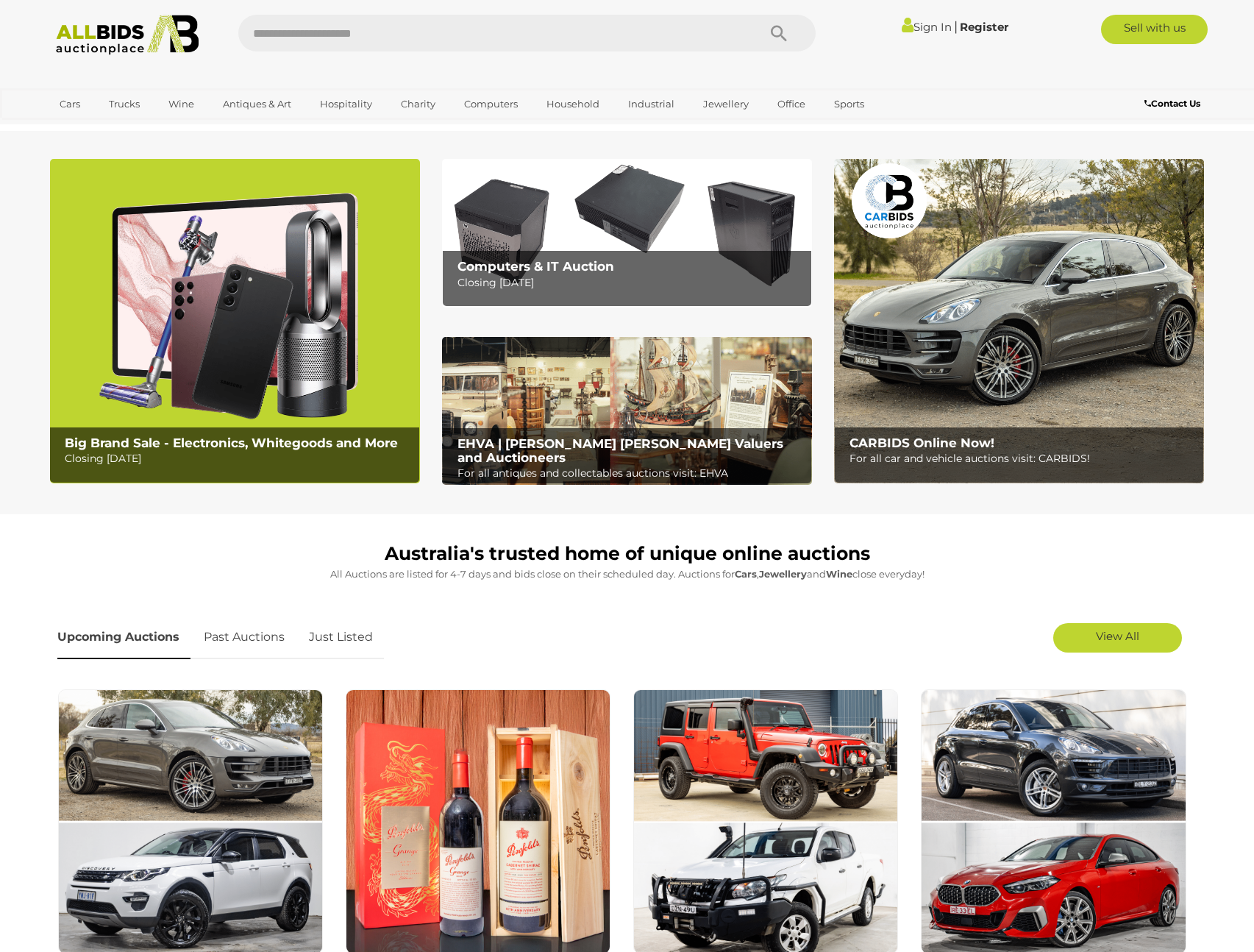
click at [601, 263] on b "Computers & IT Auction" at bounding box center [536, 266] width 157 height 15
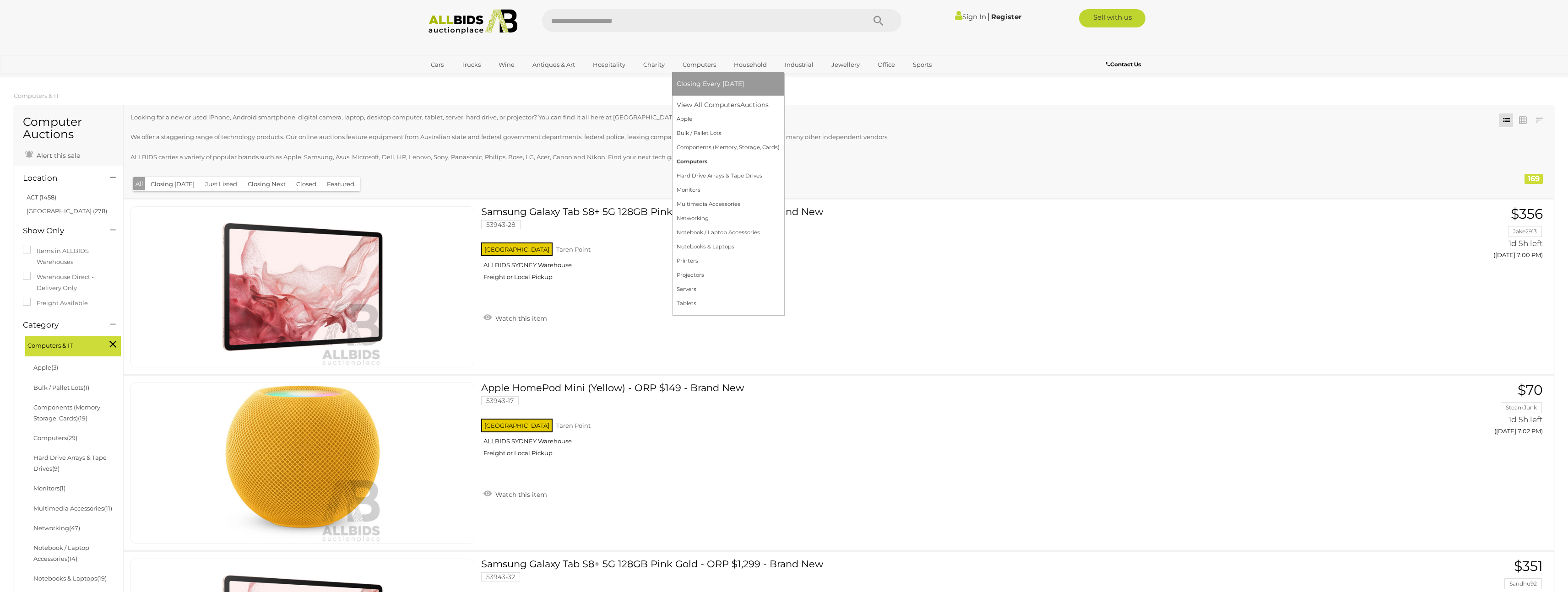
click at [729, 165] on link "Computers" at bounding box center [728, 161] width 103 height 14
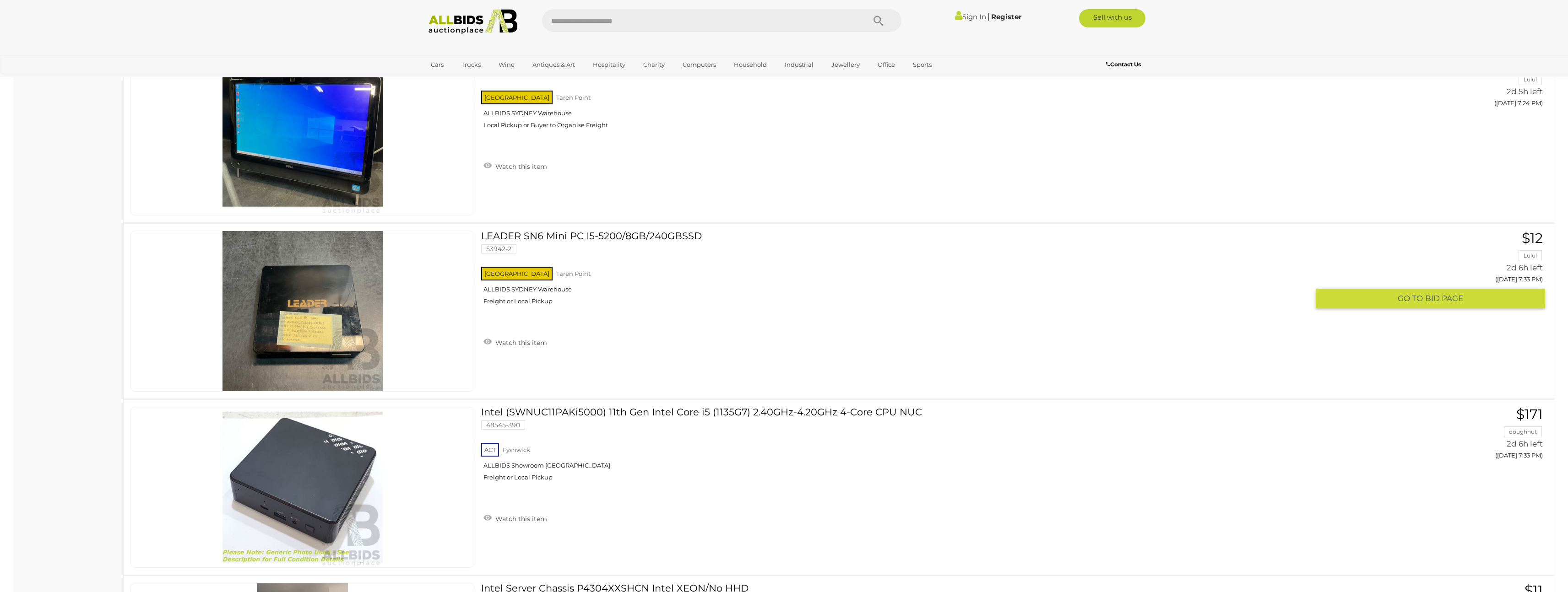
scroll to position [2026, 0]
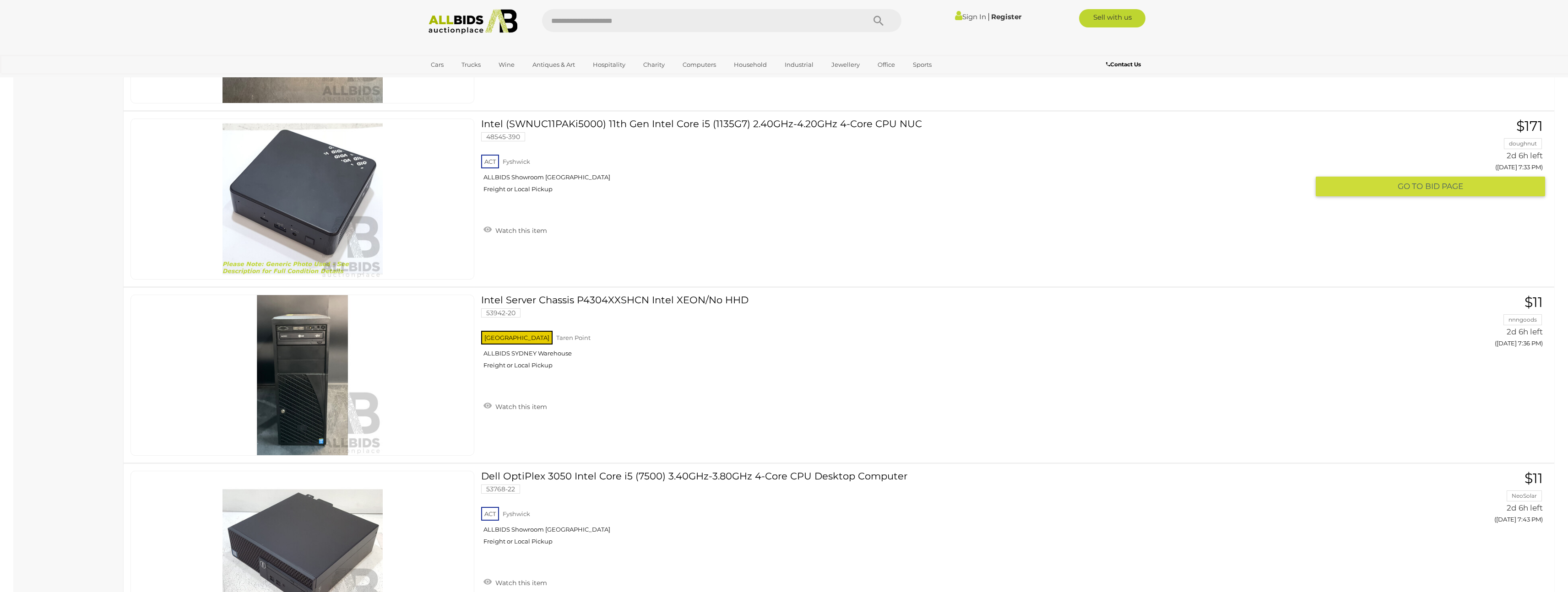
click at [614, 173] on div "ACT Fyshwick ALLBIDS Showroom Fyshwick Freight or Local Pickup" at bounding box center [895, 176] width 828 height 47
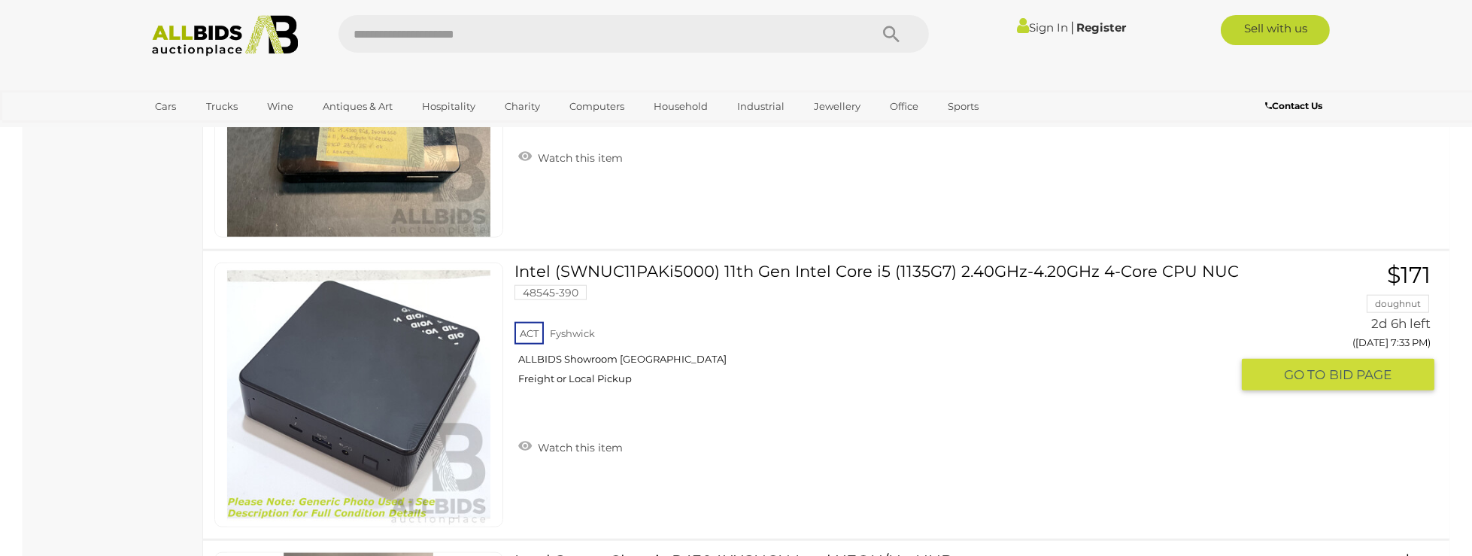
scroll to position [3298, 0]
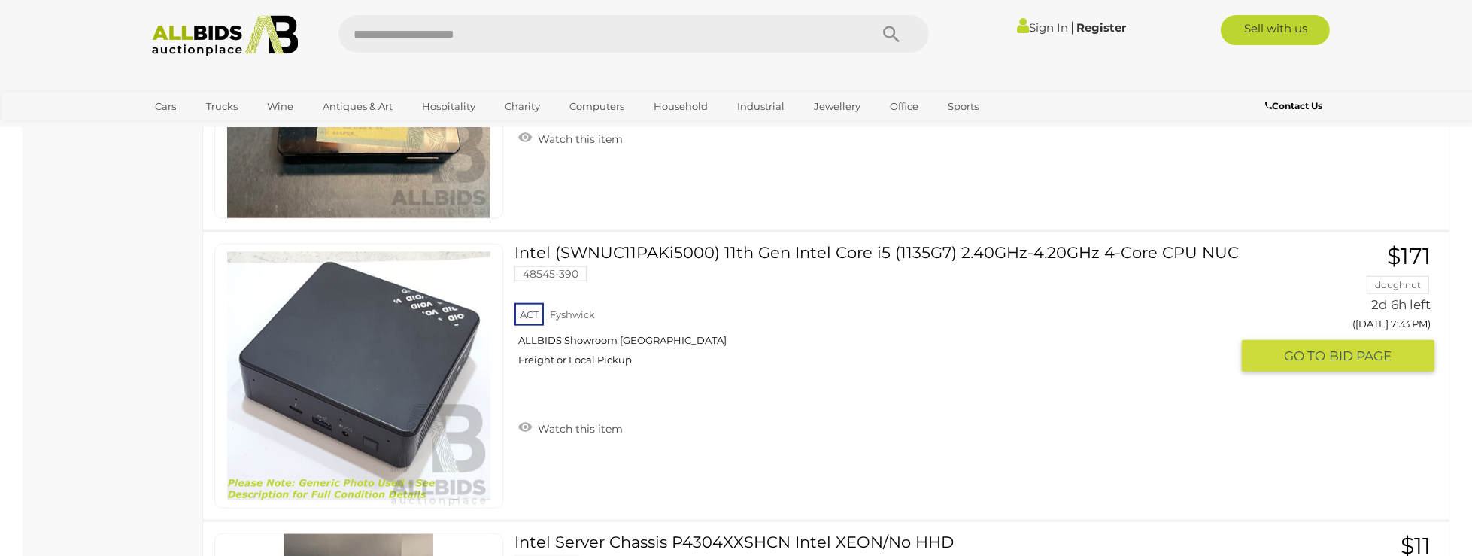
click at [799, 326] on div "ACT Fyshwick ALLBIDS Showroom Fyshwick Freight or Local Pickup" at bounding box center [872, 338] width 716 height 77
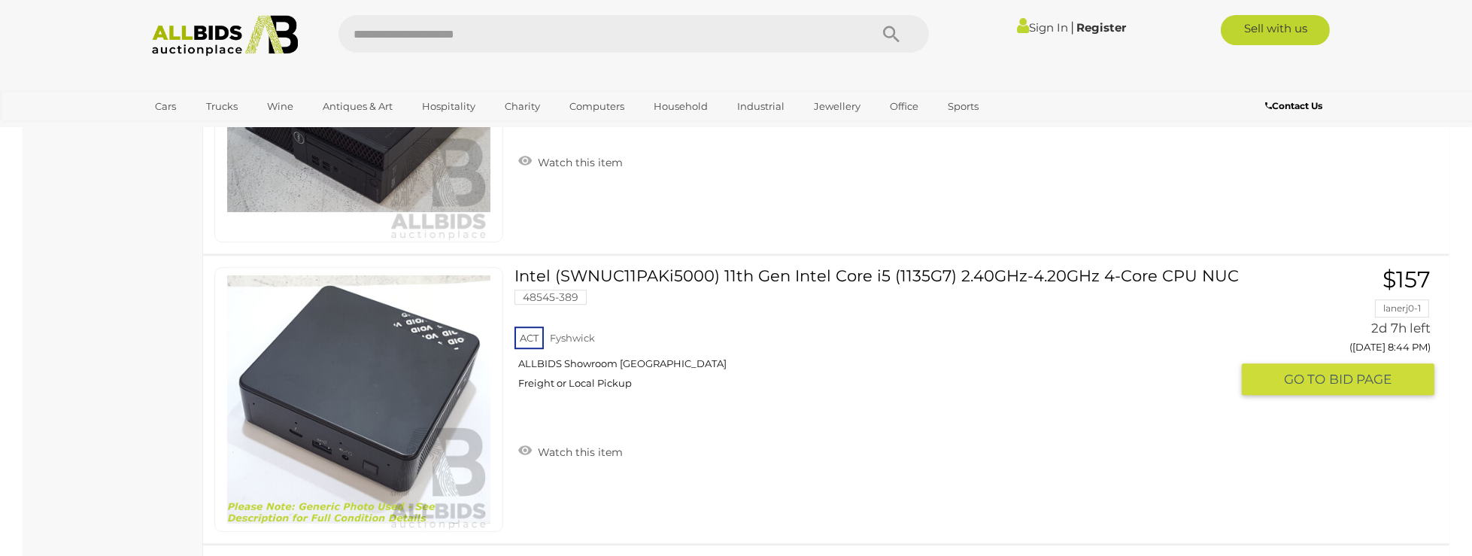
scroll to position [7902, 0]
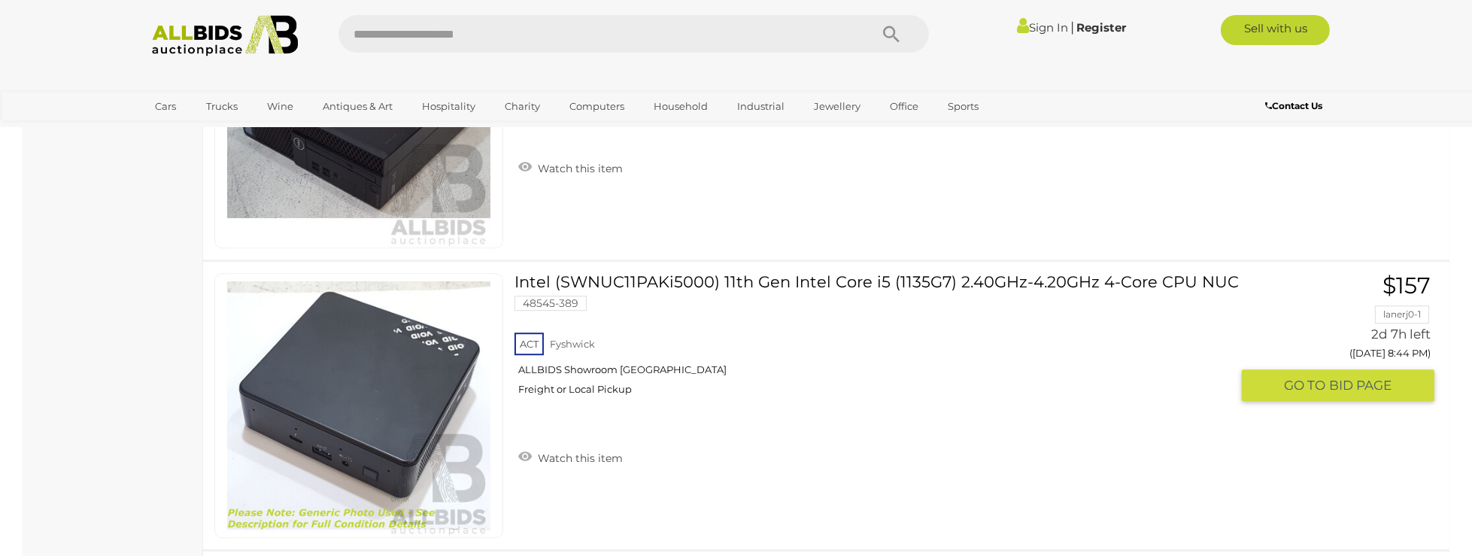
click at [902, 329] on div "ACT Fyshwick ALLBIDS Showroom Fyshwick Freight or Local Pickup" at bounding box center [872, 367] width 716 height 77
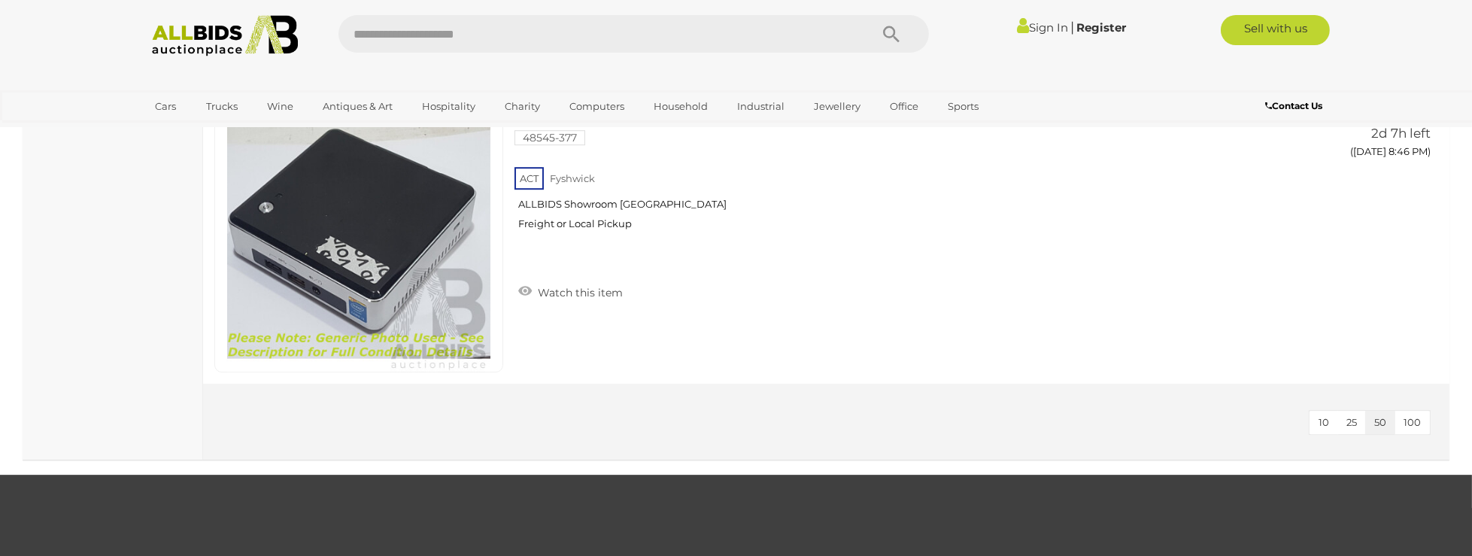
scroll to position [8464, 0]
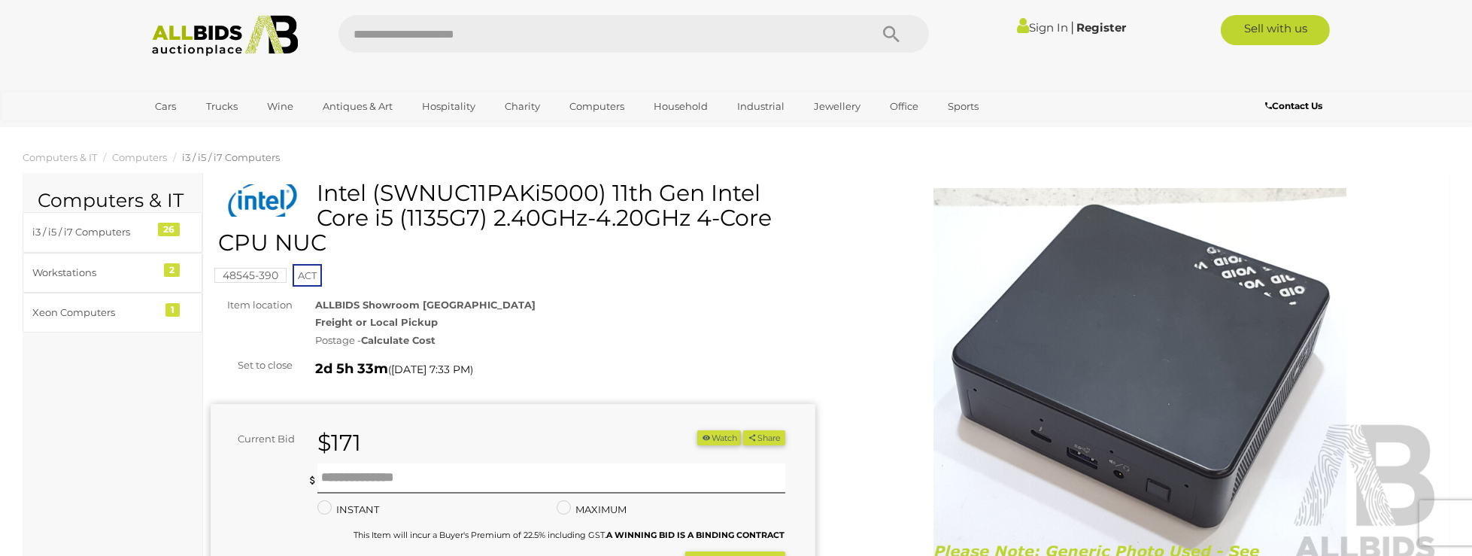
click at [394, 341] on strong "Calculate Cost" at bounding box center [398, 340] width 74 height 12
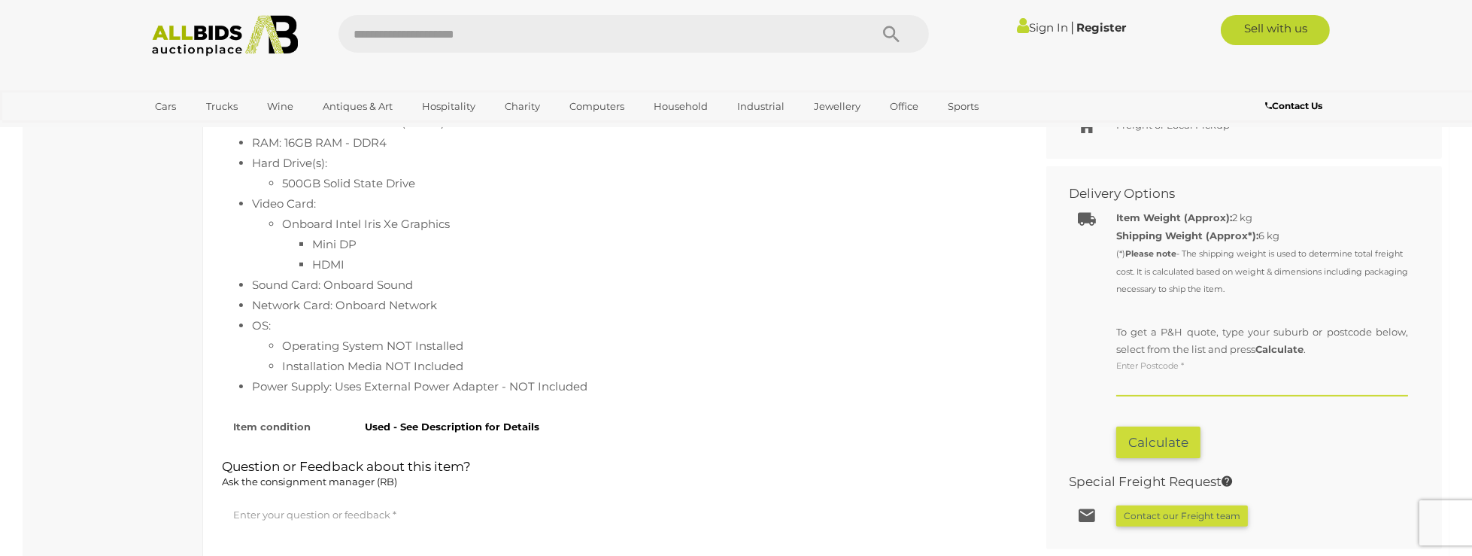
click at [1147, 376] on input "text" at bounding box center [1262, 385] width 292 height 23
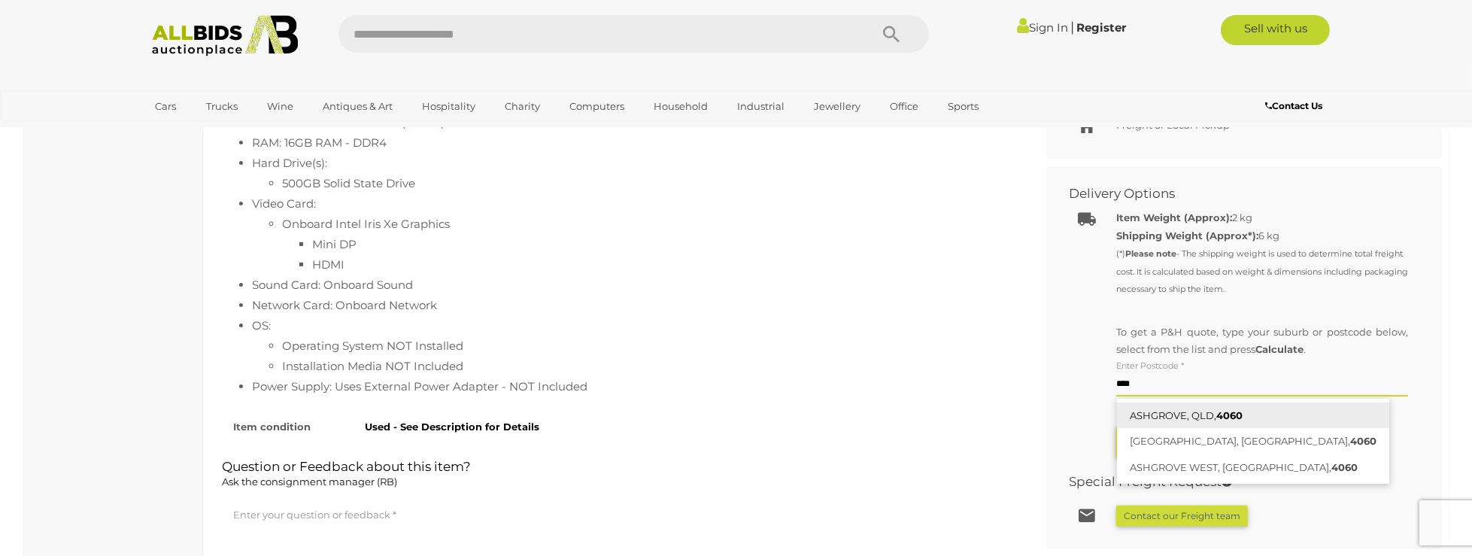
click at [1191, 417] on link "ASHGROVE, QLD, 4060" at bounding box center [1253, 415] width 272 height 26
type input "**********"
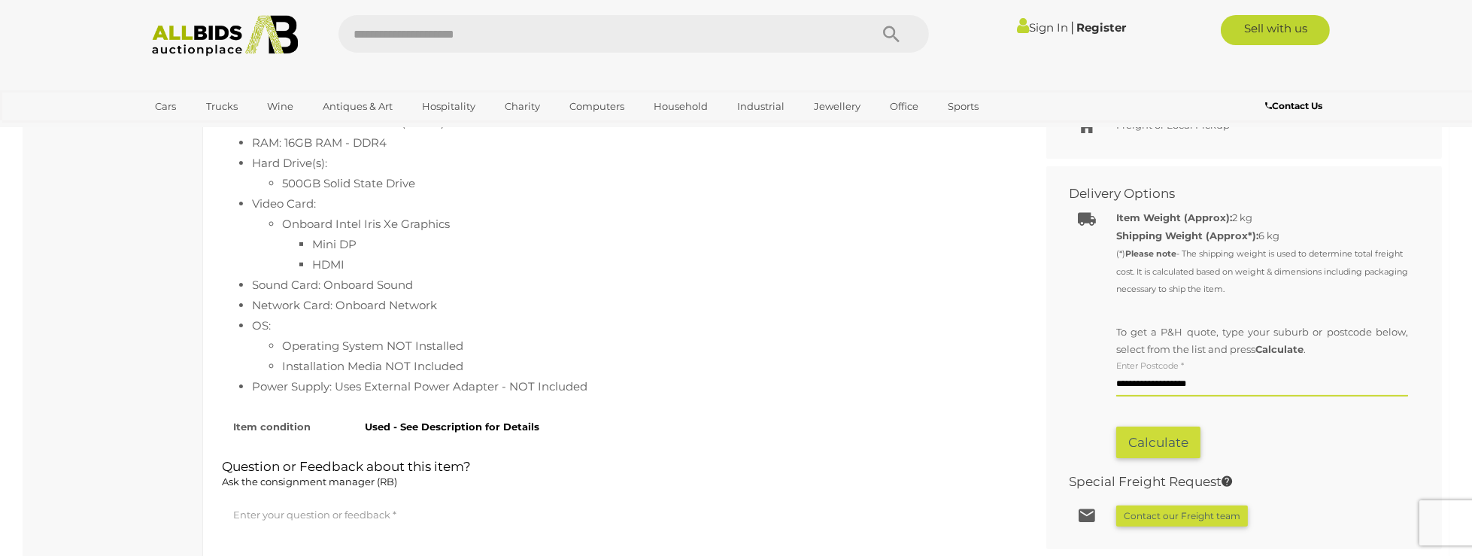
click at [1170, 438] on button "Calculate" at bounding box center [1158, 442] width 84 height 32
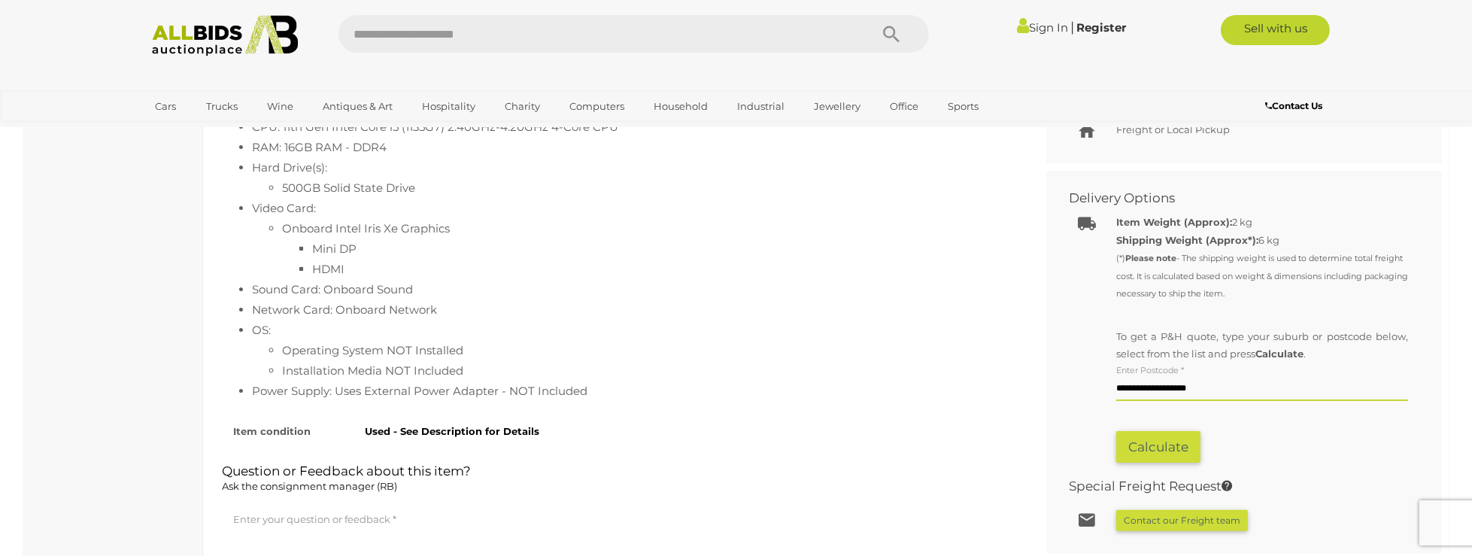
scroll to position [787, 0]
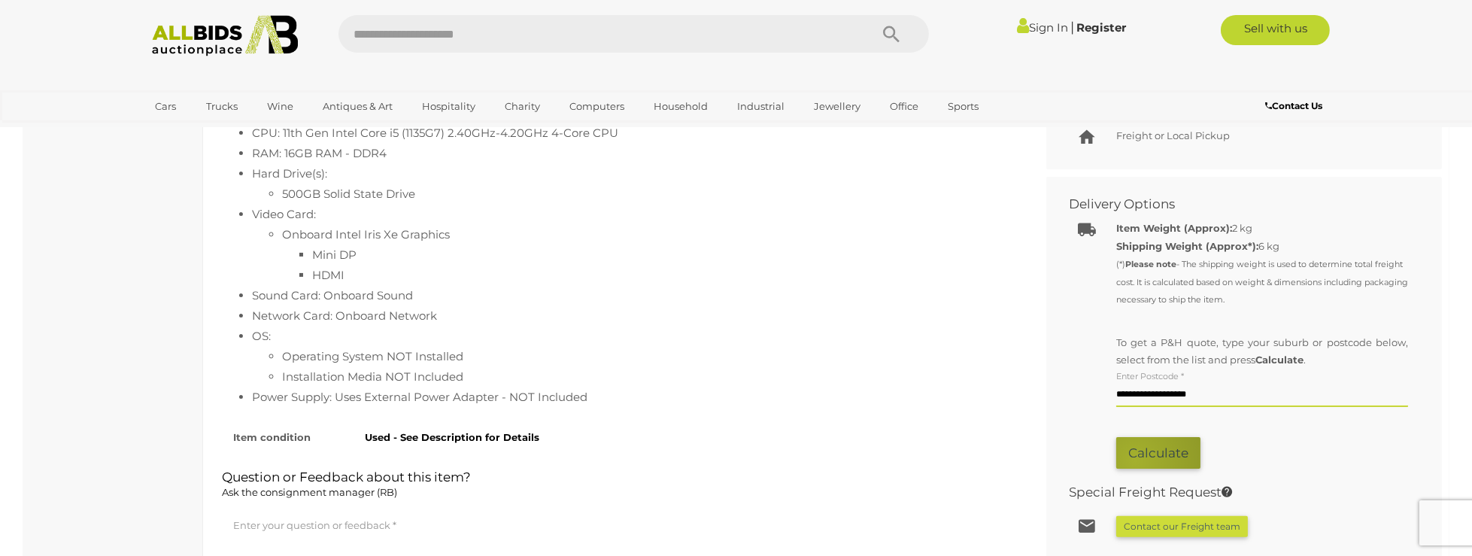
click at [1135, 459] on button "Calculate" at bounding box center [1158, 453] width 84 height 32
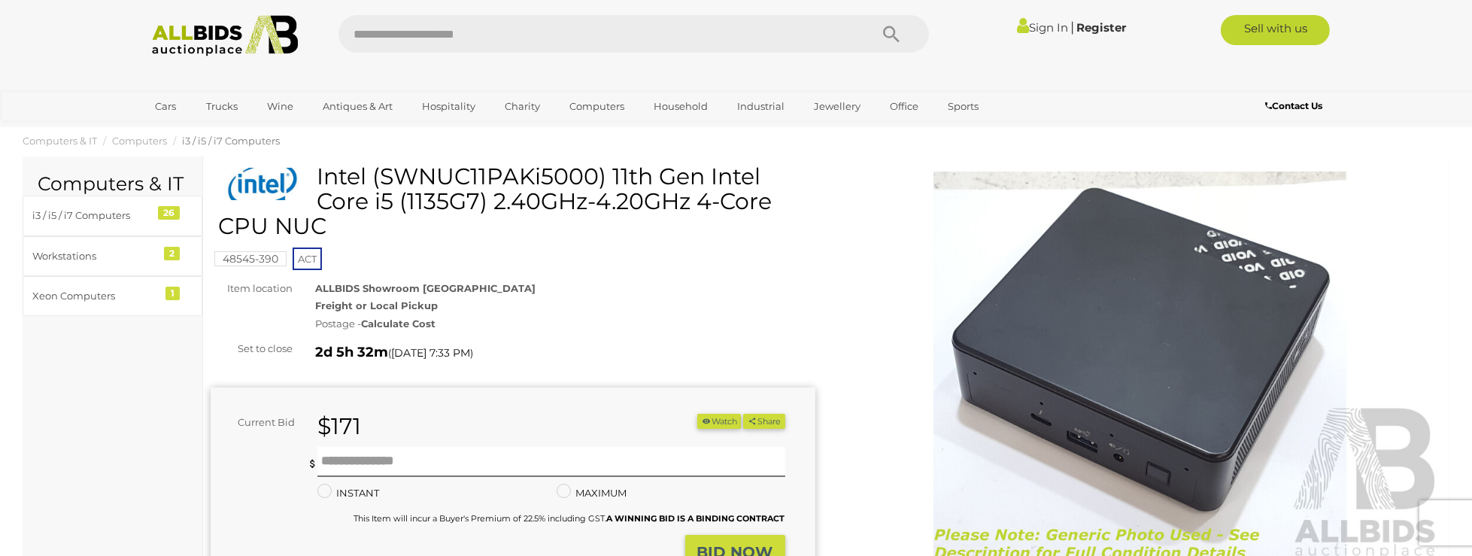
scroll to position [5, 0]
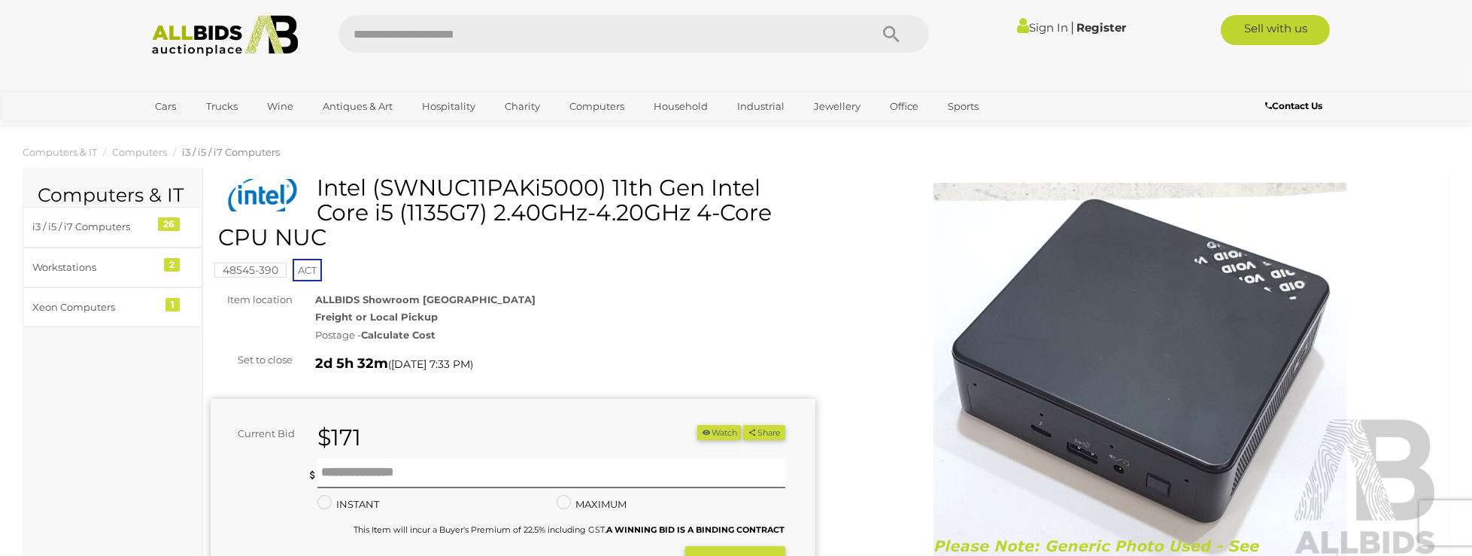
click at [243, 263] on mark "48545-390" at bounding box center [250, 269] width 72 height 15
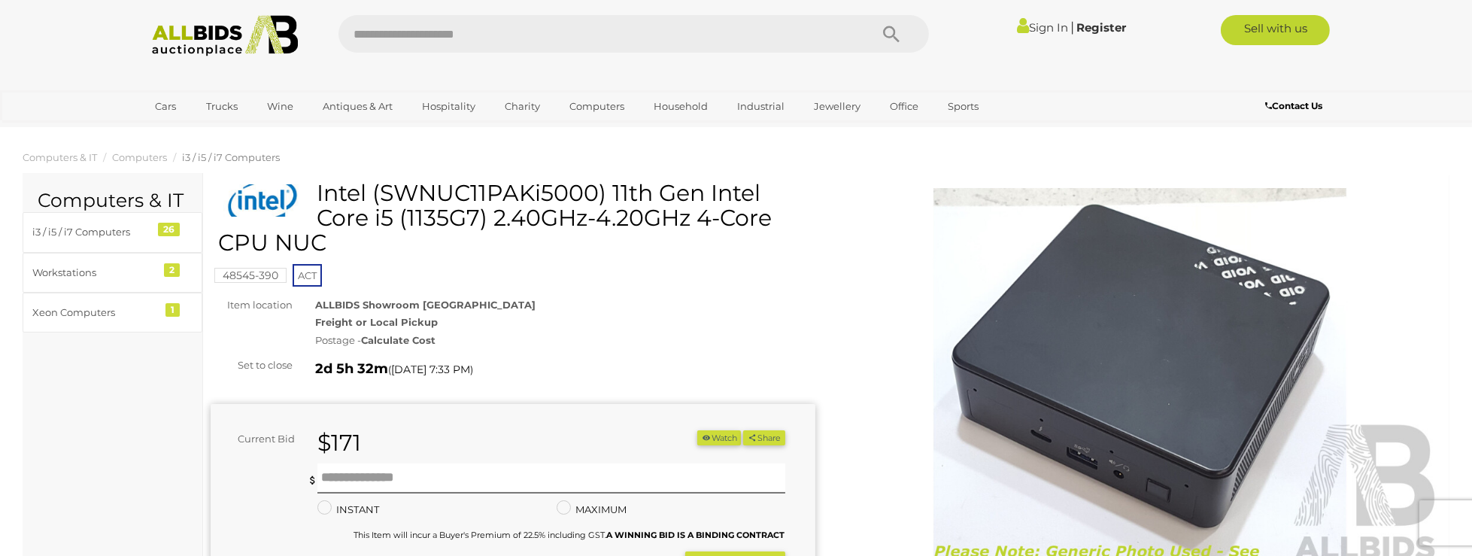
click at [275, 276] on mark "48545-390" at bounding box center [250, 275] width 72 height 15
click at [453, 217] on h1 "Intel (SWNUC11PAKi5000) 11th Gen Intel Core i5 (1135G7) 2.40GHz-4.20GHz 4-Core …" at bounding box center [514, 218] width 593 height 74
copy h1 "1135G7"
drag, startPoint x: 323, startPoint y: 191, endPoint x: 543, endPoint y: 207, distance: 220.9
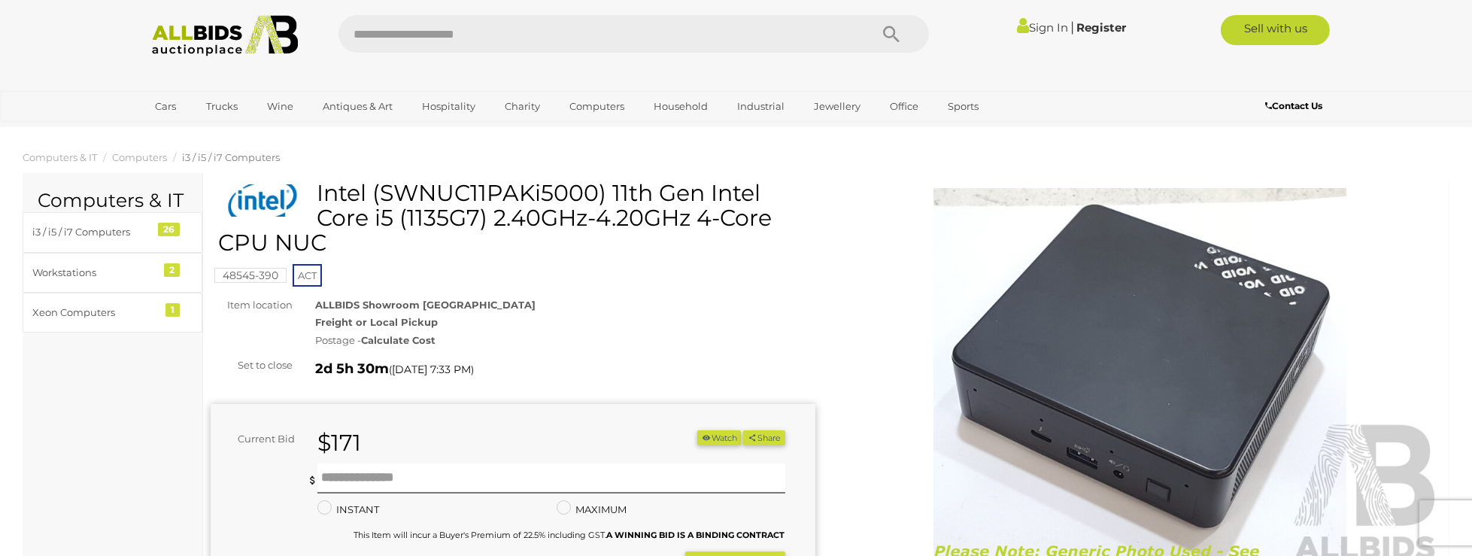
click at [484, 221] on h1 "Intel (SWNUC11PAKi5000) 11th Gen Intel Core i5 (1135G7) 2.40GHz-4.20GHz 4-Core …" at bounding box center [514, 218] width 593 height 74
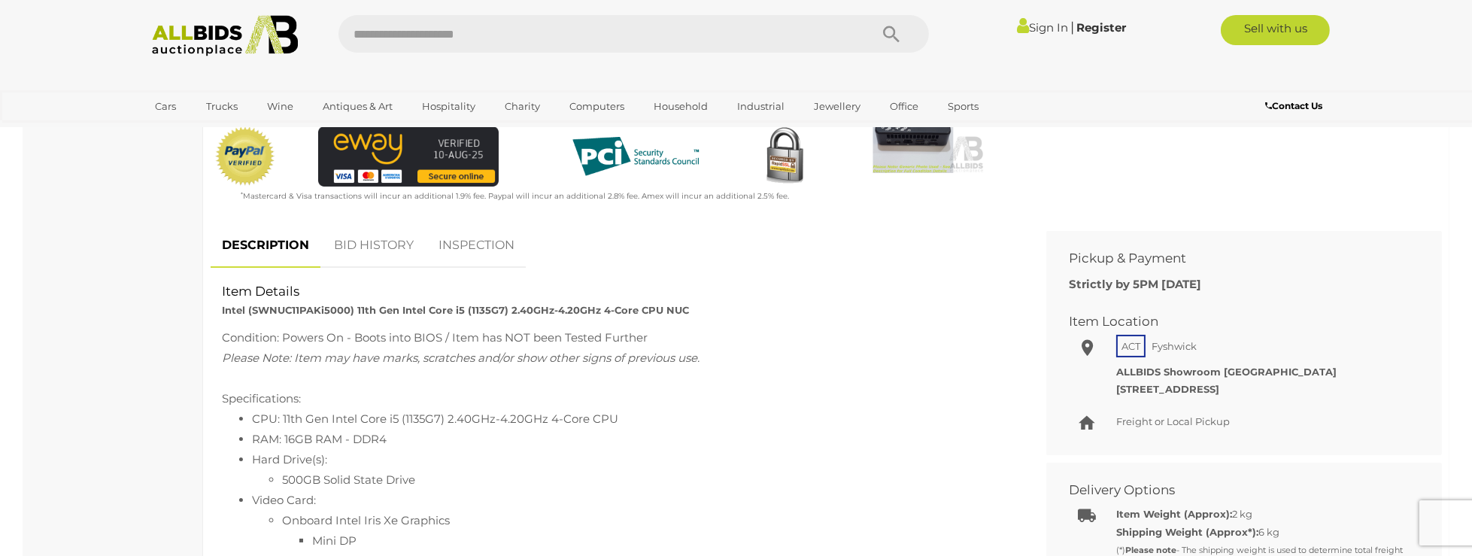
scroll to position [413, 0]
